Goal: Browse casually: Explore the website without a specific task or goal

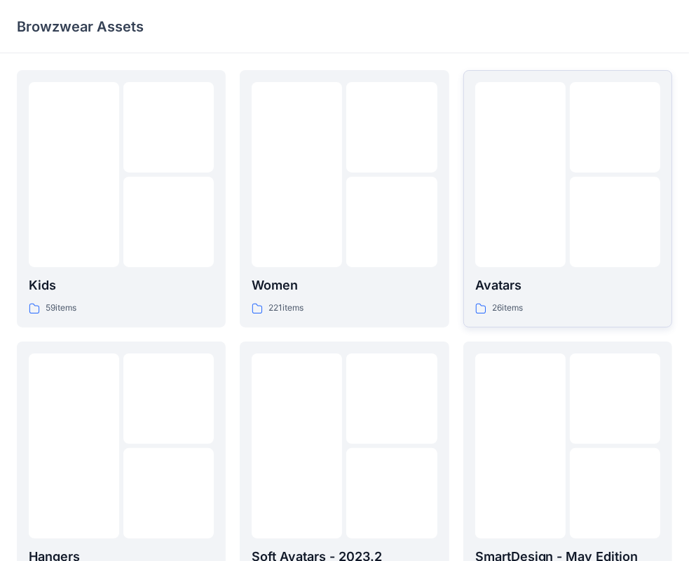
click at [544, 309] on div "26 items" at bounding box center [567, 308] width 185 height 15
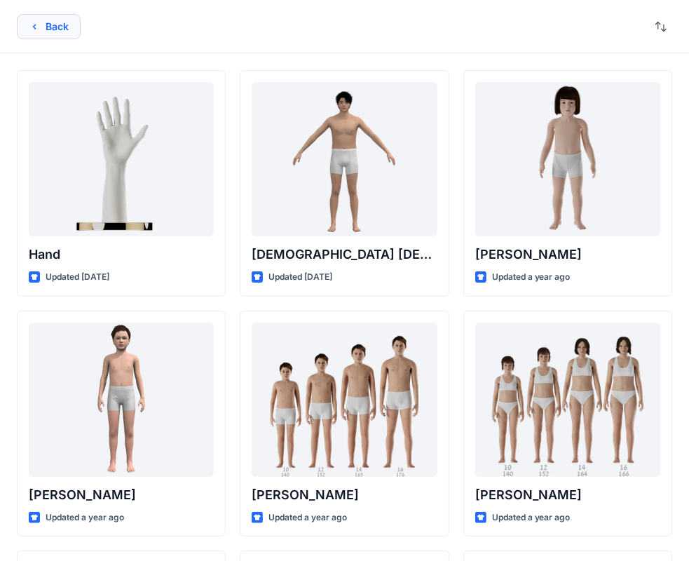
click at [67, 34] on button "Back" at bounding box center [49, 26] width 64 height 25
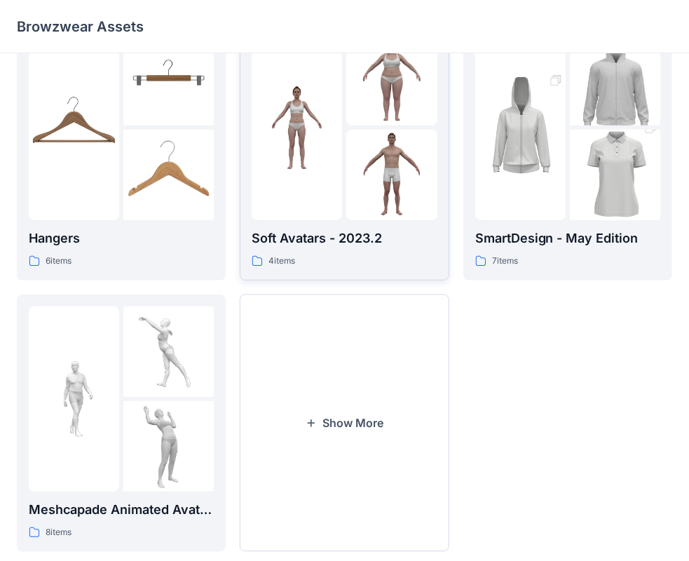
scroll to position [348, 0]
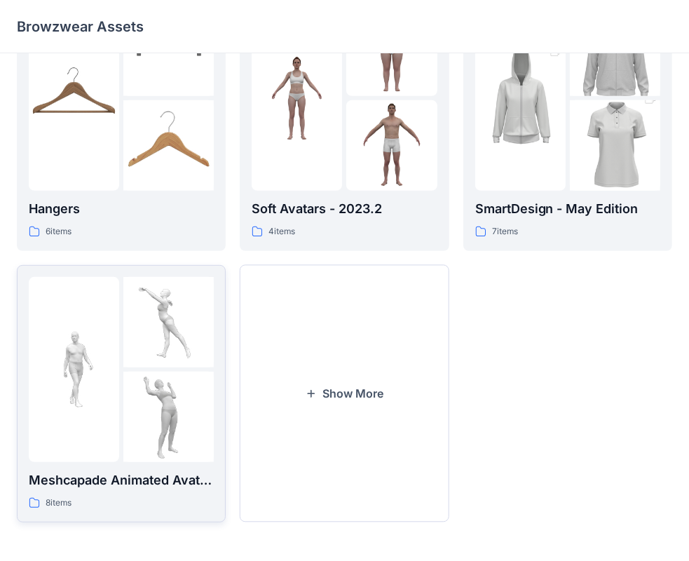
click at [168, 432] on img at bounding box center [168, 416] width 90 height 90
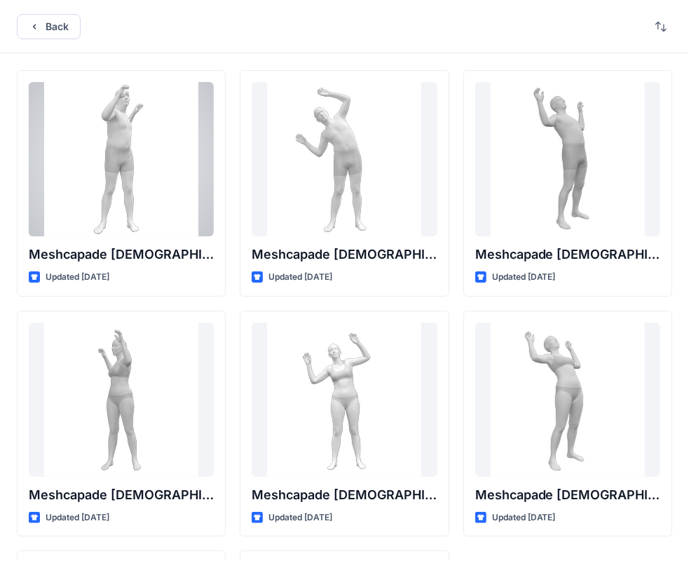
click at [145, 170] on div at bounding box center [121, 159] width 185 height 154
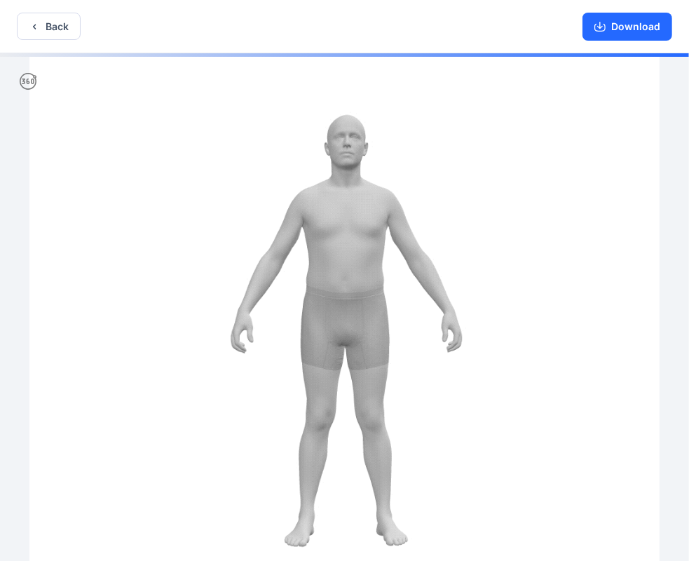
click at [389, 341] on img at bounding box center [343, 308] width 629 height 510
drag, startPoint x: 374, startPoint y: 311, endPoint x: 143, endPoint y: 309, distance: 231.2
click at [143, 309] on img at bounding box center [343, 308] width 629 height 510
drag, startPoint x: 235, startPoint y: 277, endPoint x: 666, endPoint y: 252, distance: 431.6
drag, startPoint x: 286, startPoint y: 182, endPoint x: 255, endPoint y: 160, distance: 37.7
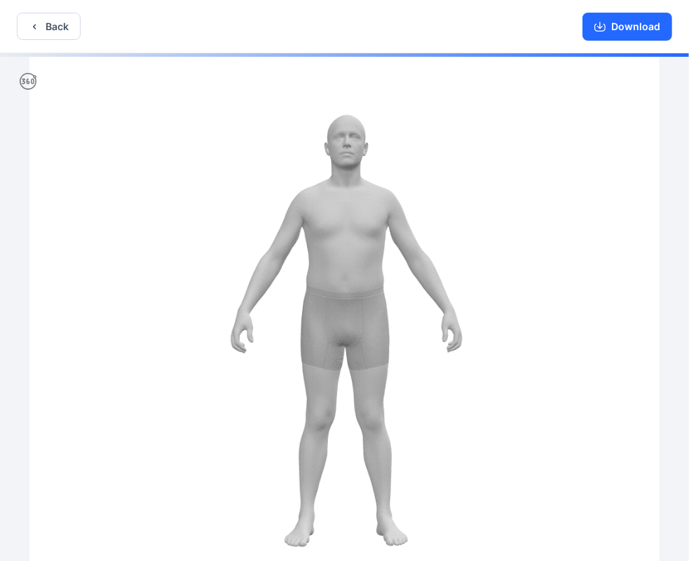
click at [285, 182] on img at bounding box center [343, 308] width 629 height 510
click at [52, 16] on button "Back" at bounding box center [49, 26] width 64 height 27
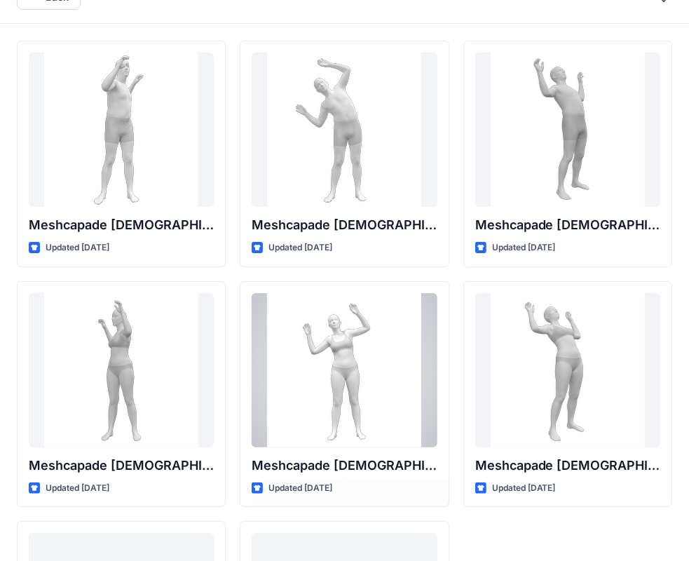
scroll to position [231, 0]
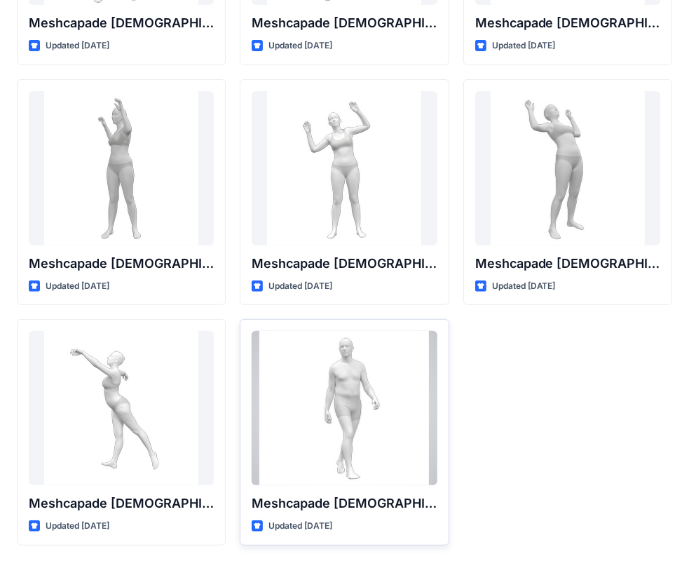
click at [366, 387] on div at bounding box center [344, 408] width 185 height 154
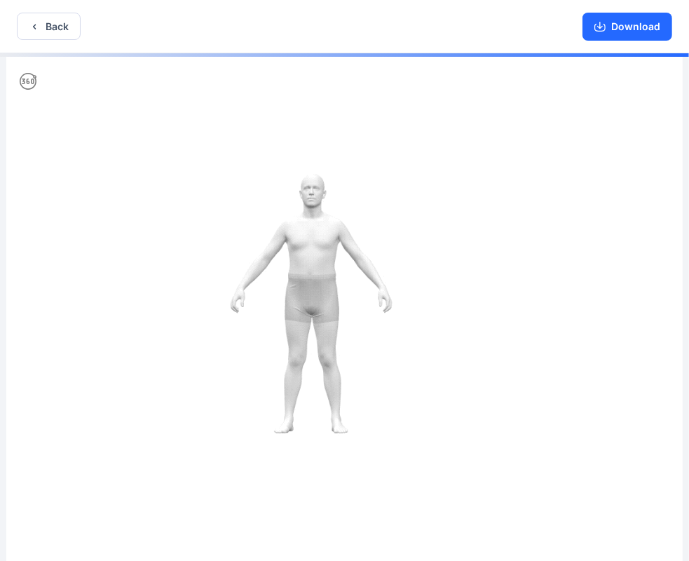
drag, startPoint x: 266, startPoint y: 289, endPoint x: 496, endPoint y: 294, distance: 229.9
click at [496, 294] on img at bounding box center [344, 308] width 676 height 510
drag, startPoint x: 394, startPoint y: 301, endPoint x: 287, endPoint y: 276, distance: 110.1
click at [246, 315] on img at bounding box center [344, 308] width 676 height 510
click at [649, 14] on button "Download" at bounding box center [627, 27] width 90 height 28
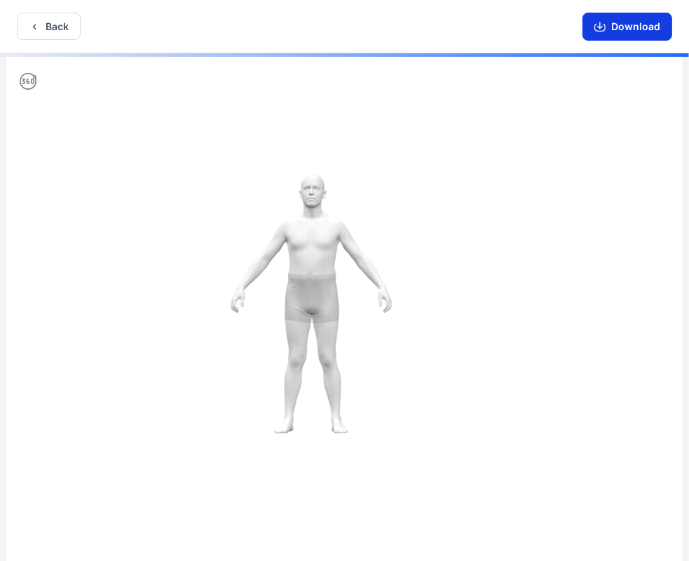
click at [639, 22] on button "Download" at bounding box center [627, 27] width 90 height 28
drag, startPoint x: 357, startPoint y: 245, endPoint x: 227, endPoint y: 248, distance: 130.4
click at [226, 249] on img at bounding box center [344, 308] width 676 height 510
drag, startPoint x: 269, startPoint y: 295, endPoint x: 557, endPoint y: 358, distance: 294.8
click at [463, 342] on img at bounding box center [344, 308] width 676 height 510
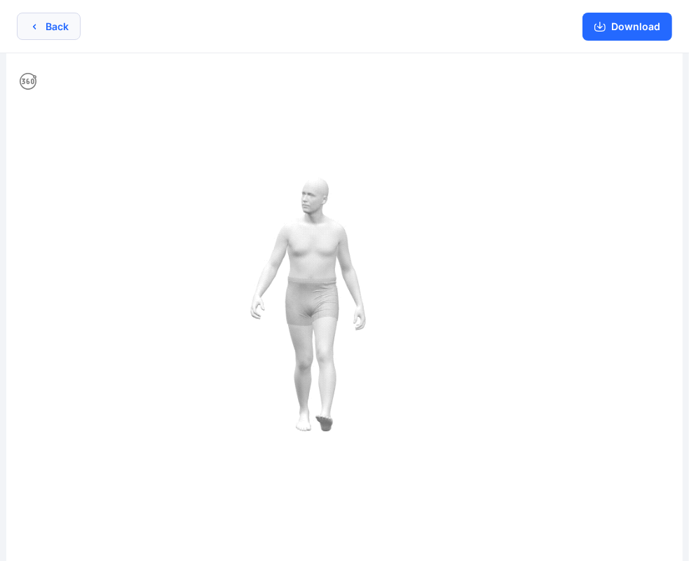
click at [39, 33] on button "Back" at bounding box center [49, 26] width 64 height 27
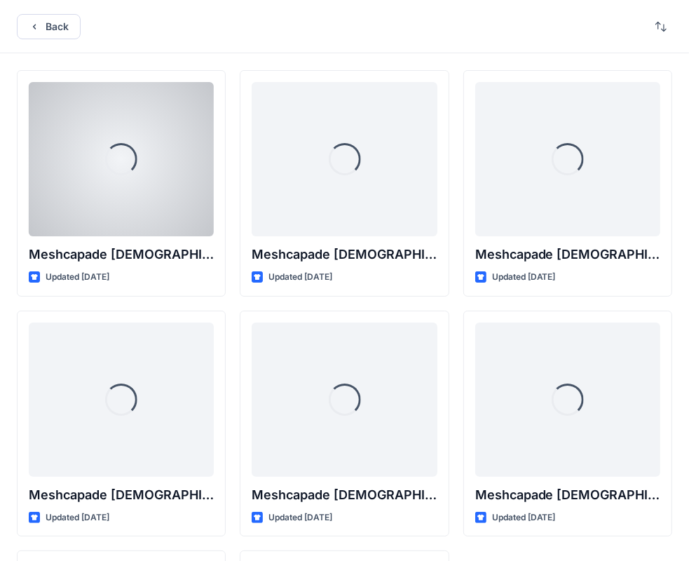
scroll to position [231, 0]
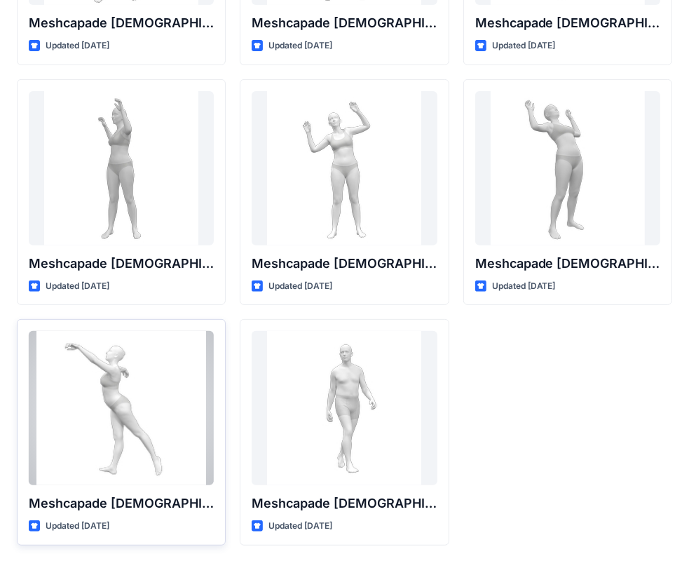
click at [156, 414] on div at bounding box center [121, 408] width 185 height 154
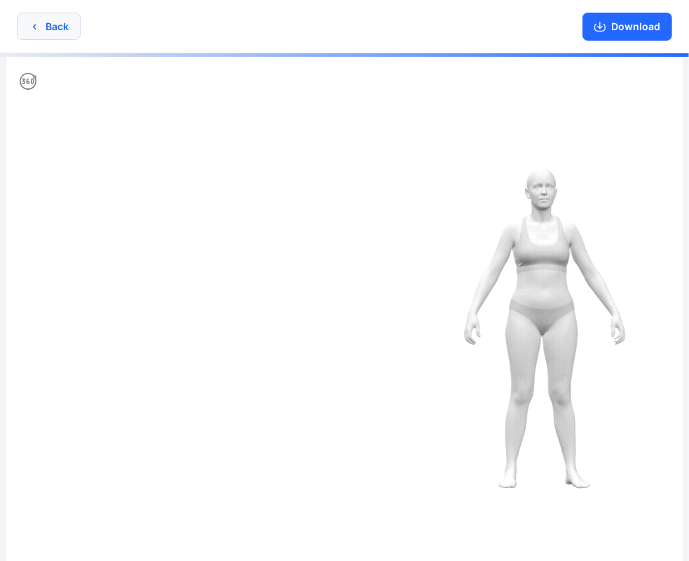
click at [60, 30] on button "Back" at bounding box center [49, 26] width 64 height 27
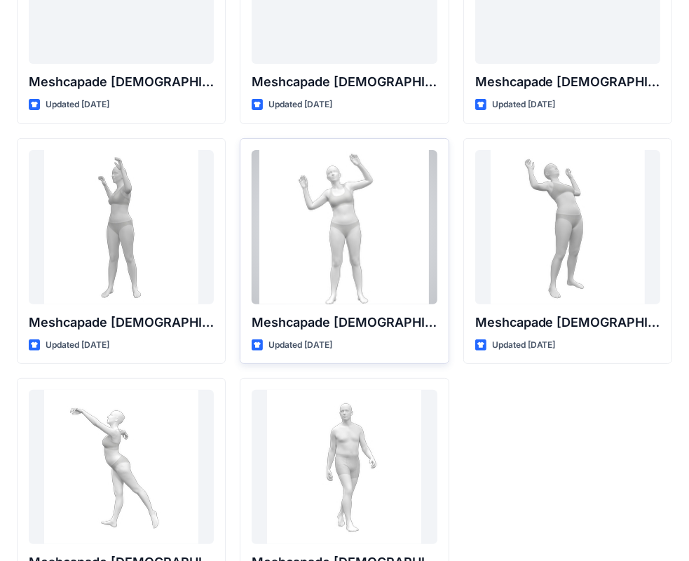
scroll to position [231, 0]
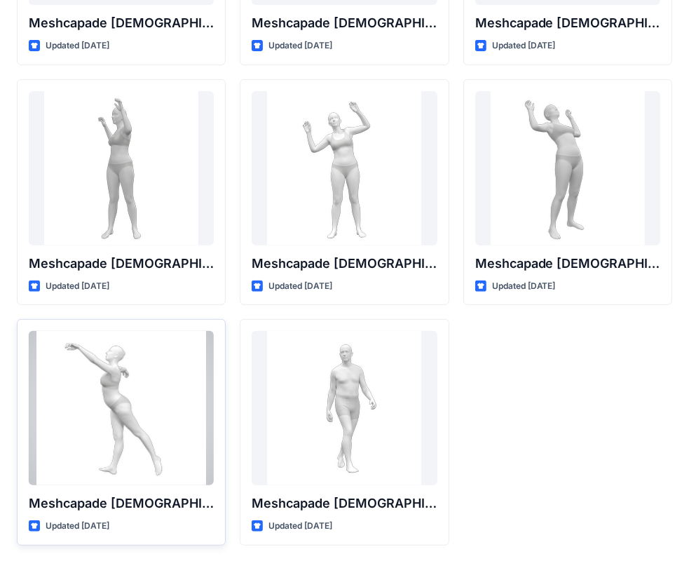
click at [142, 439] on div at bounding box center [121, 408] width 185 height 154
